Goal: Transaction & Acquisition: Purchase product/service

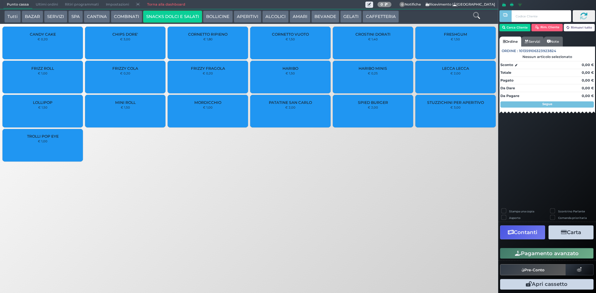
click at [124, 40] on small "€ 3,00" at bounding box center [125, 39] width 10 height 4
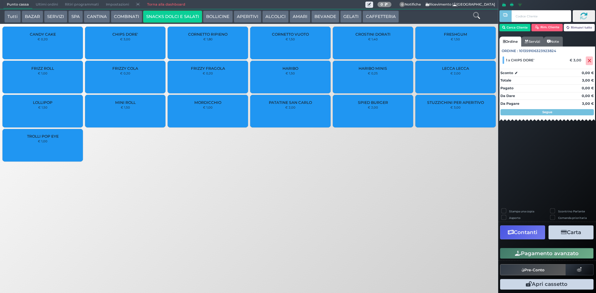
click at [524, 211] on label "Stampa una copia" at bounding box center [521, 211] width 25 height 4
checkbox input "true"
click at [566, 232] on button "Carta" at bounding box center [570, 233] width 45 height 14
